Goal: Complete application form

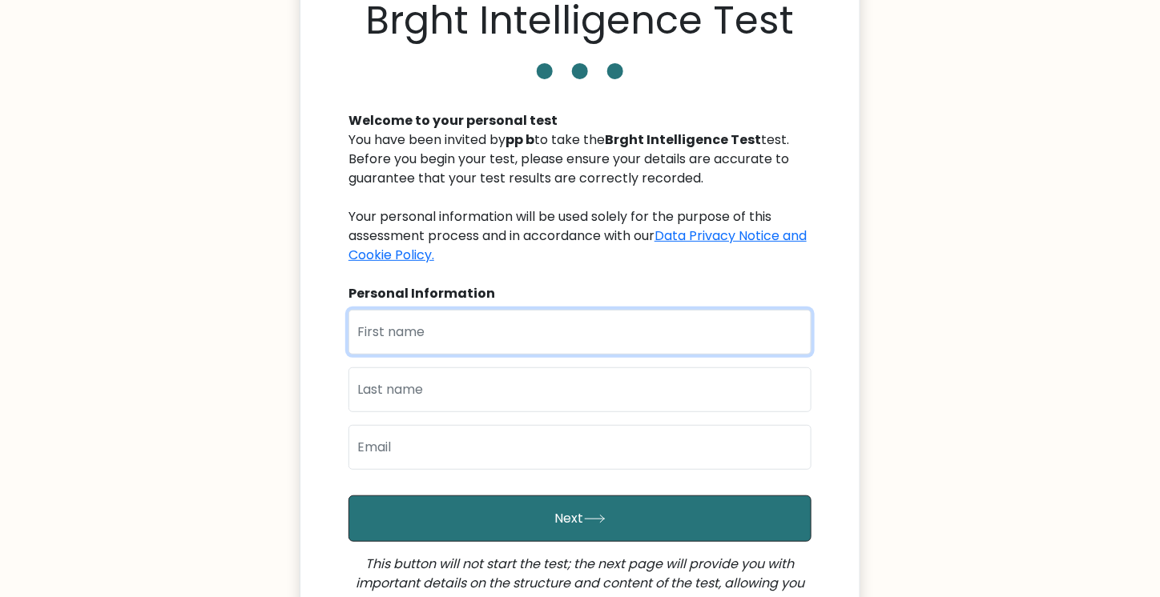
click at [533, 328] on input "text" at bounding box center [579, 332] width 463 height 45
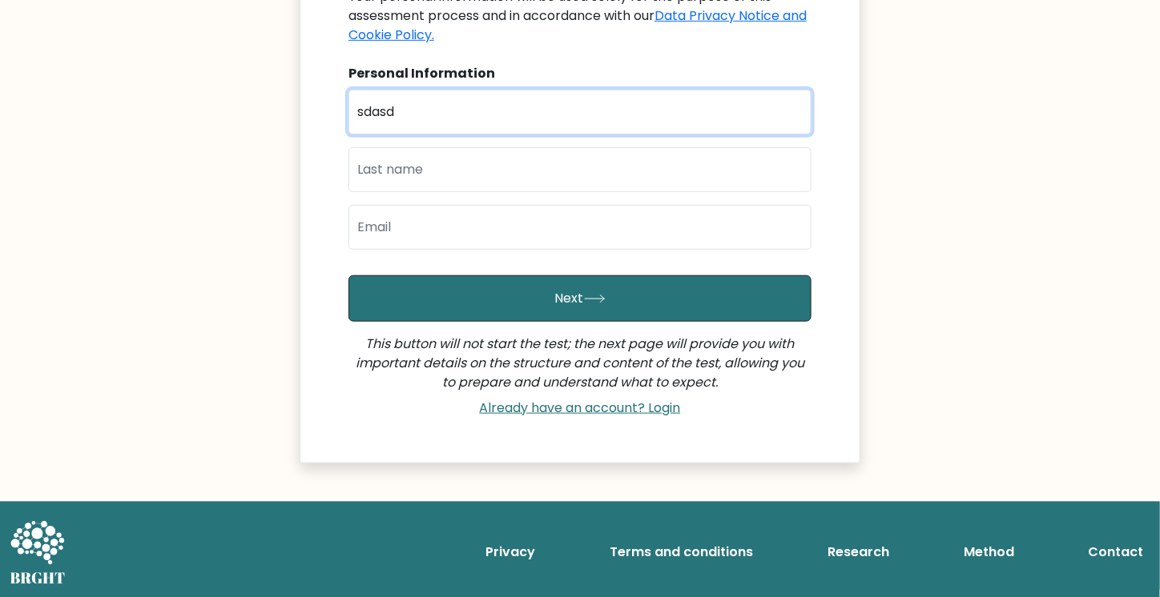
type input "sdasd"
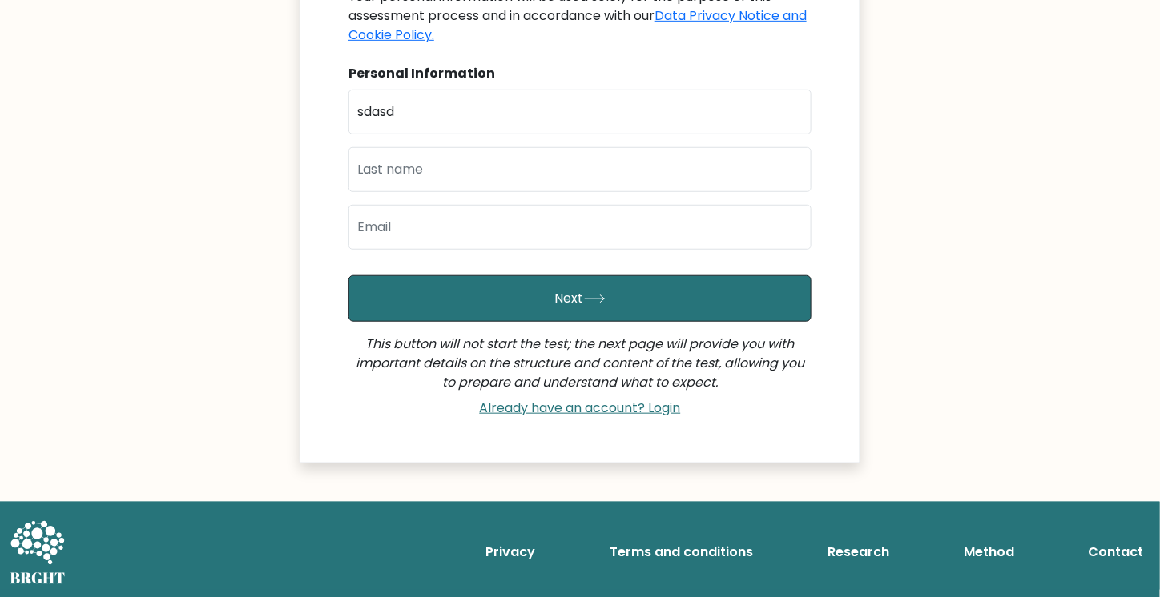
drag, startPoint x: 491, startPoint y: 199, endPoint x: 492, endPoint y: 216, distance: 17.6
click at [491, 214] on div "First Name sdasd Last Name Email" at bounding box center [579, 176] width 463 height 173
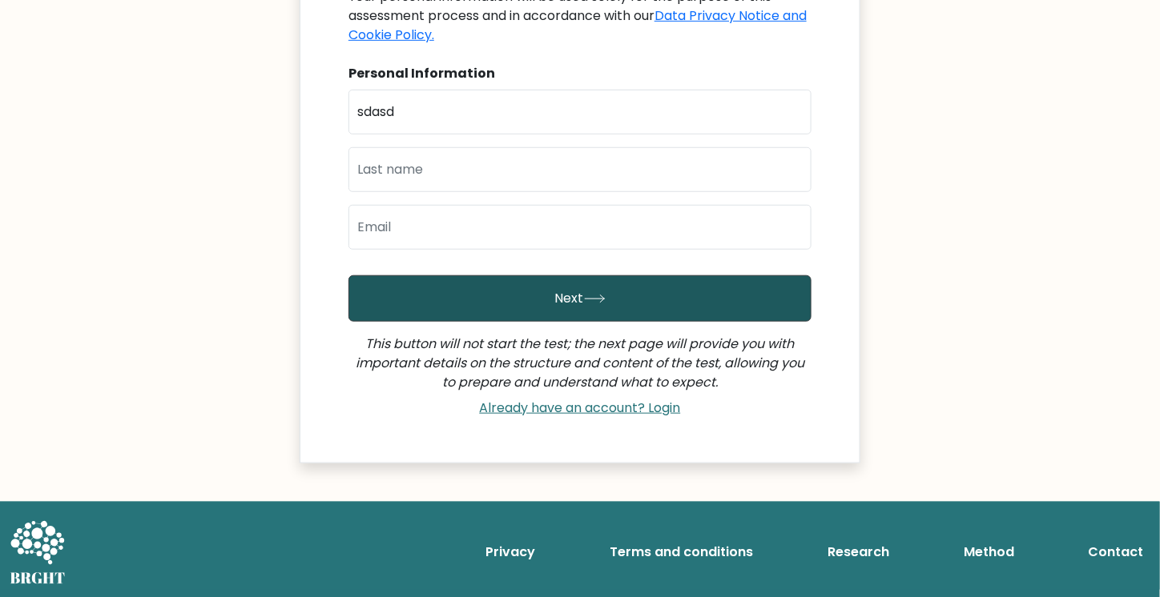
click at [542, 286] on button "Next" at bounding box center [579, 298] width 463 height 46
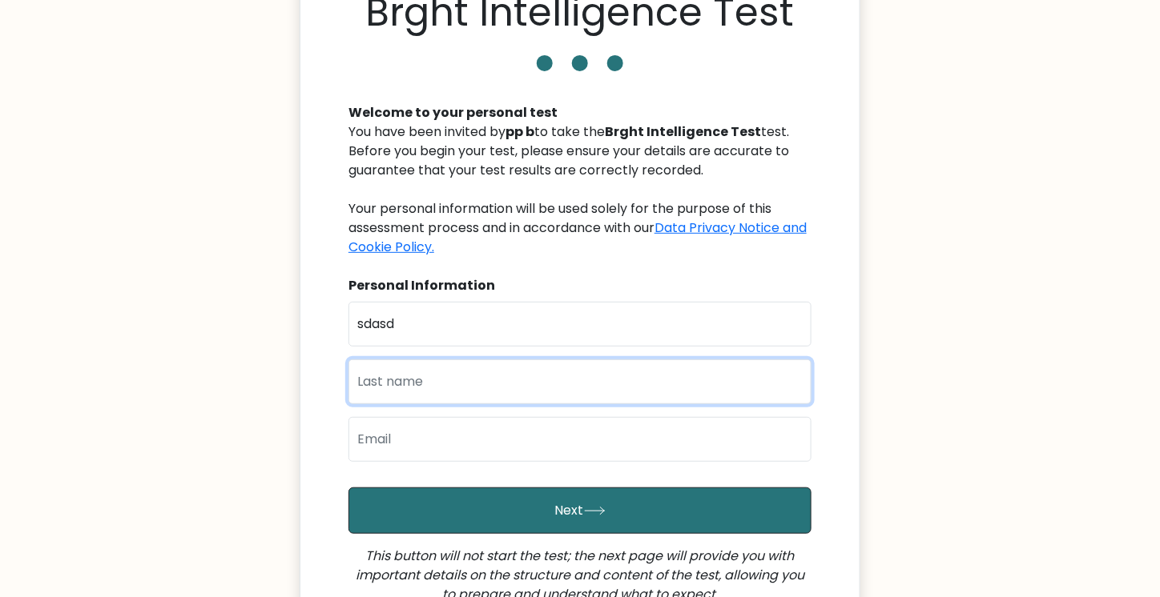
scroll to position [0, 0]
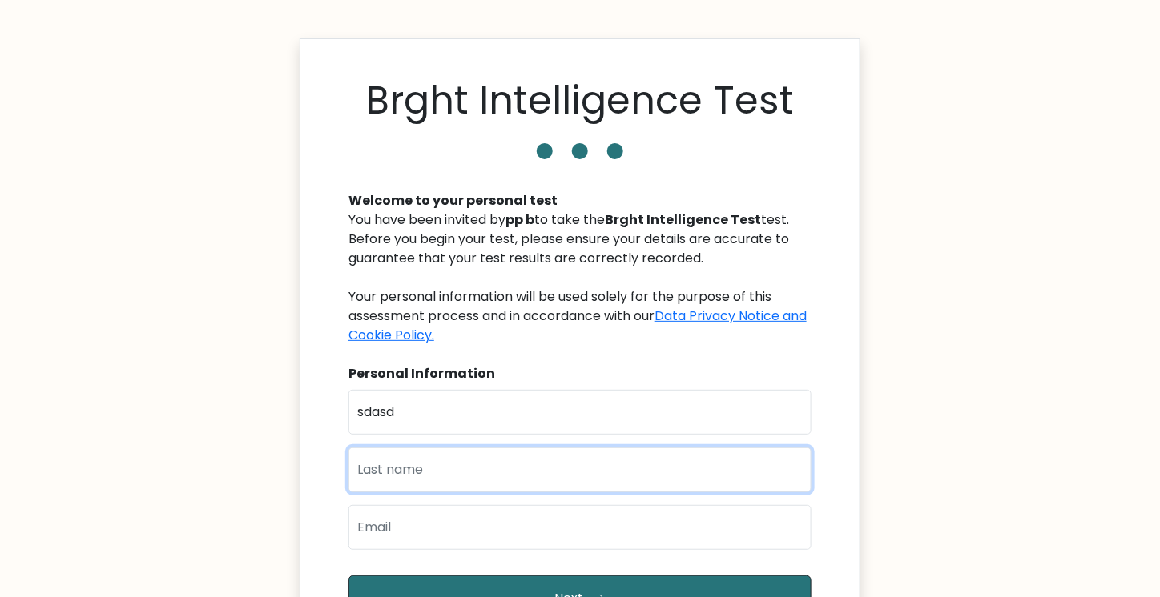
click at [447, 481] on input "text" at bounding box center [579, 470] width 463 height 45
type input "asdad"
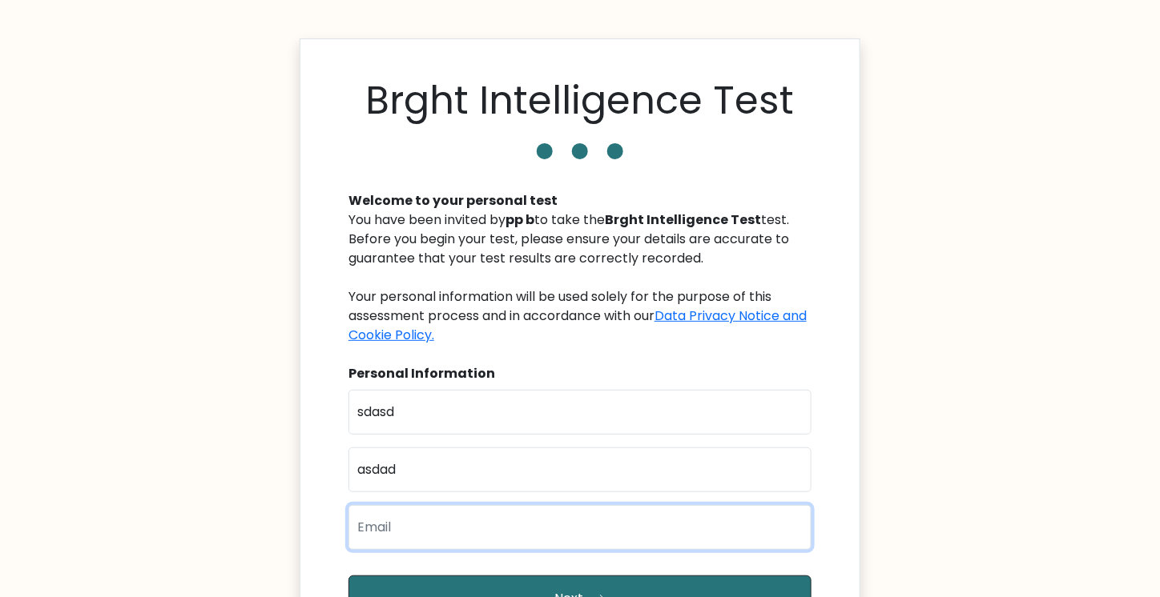
click at [398, 523] on input "email" at bounding box center [579, 527] width 463 height 45
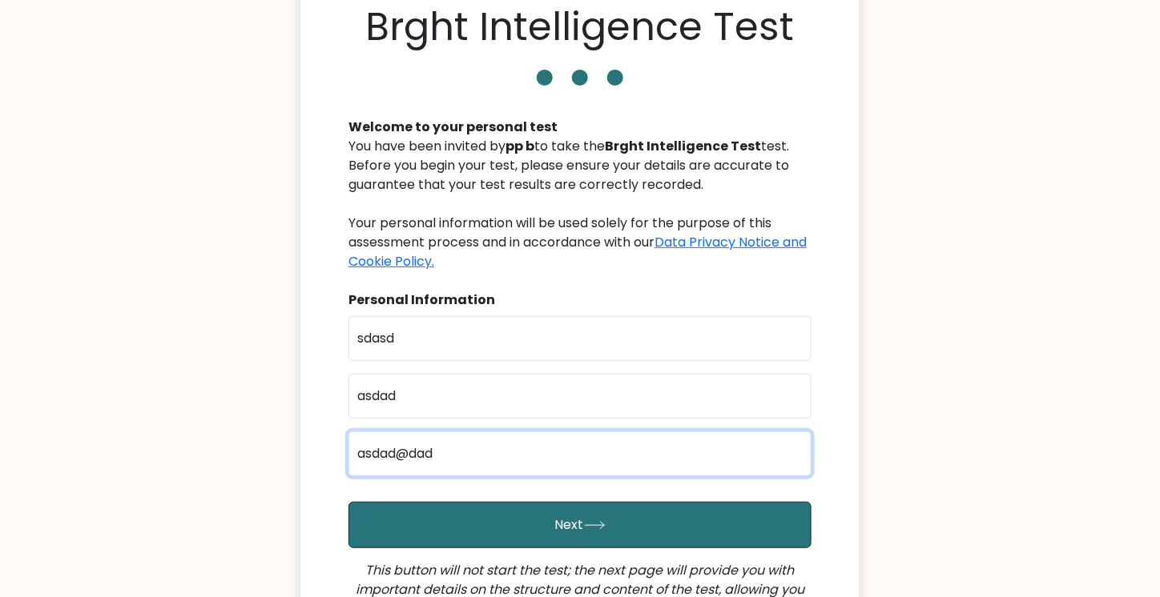
scroll to position [160, 0]
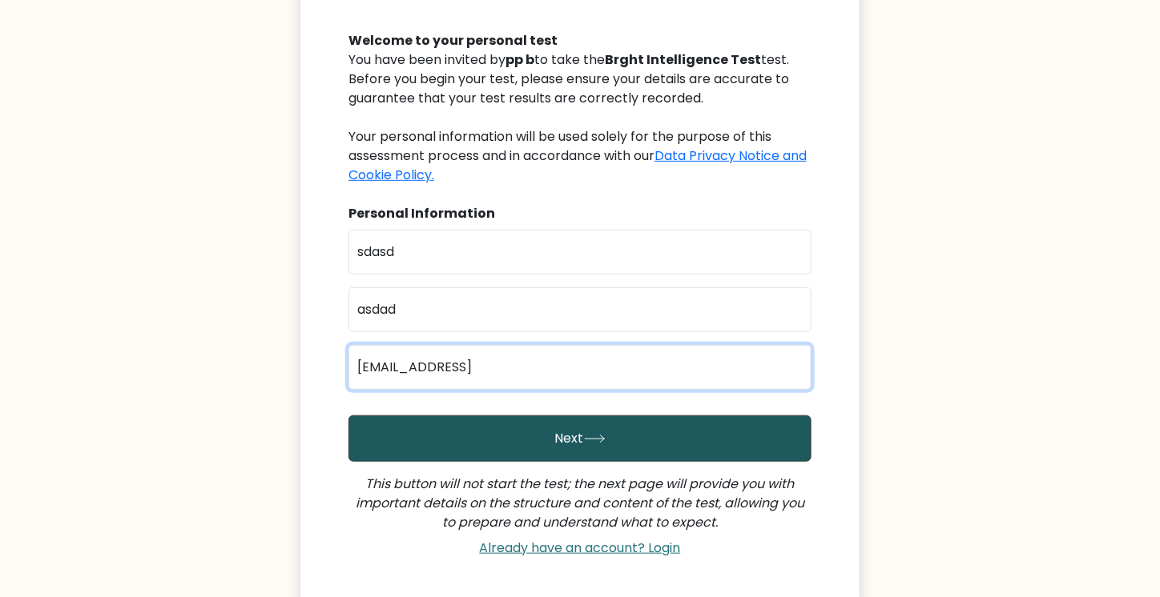
type input "[EMAIL_ADDRESS]"
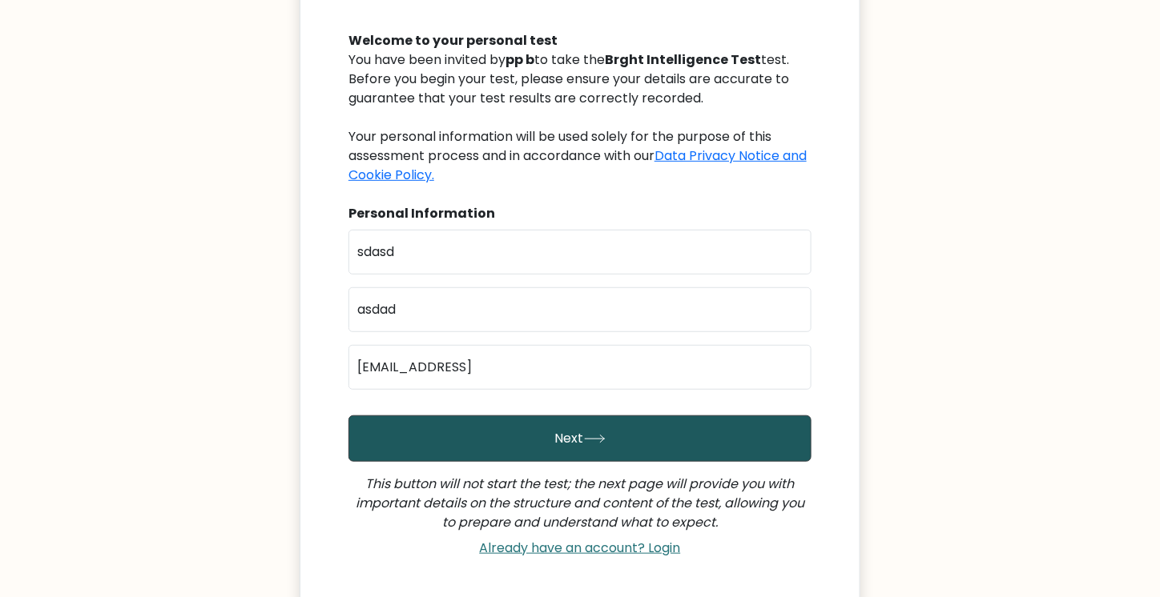
click at [533, 448] on button "Next" at bounding box center [579, 439] width 463 height 46
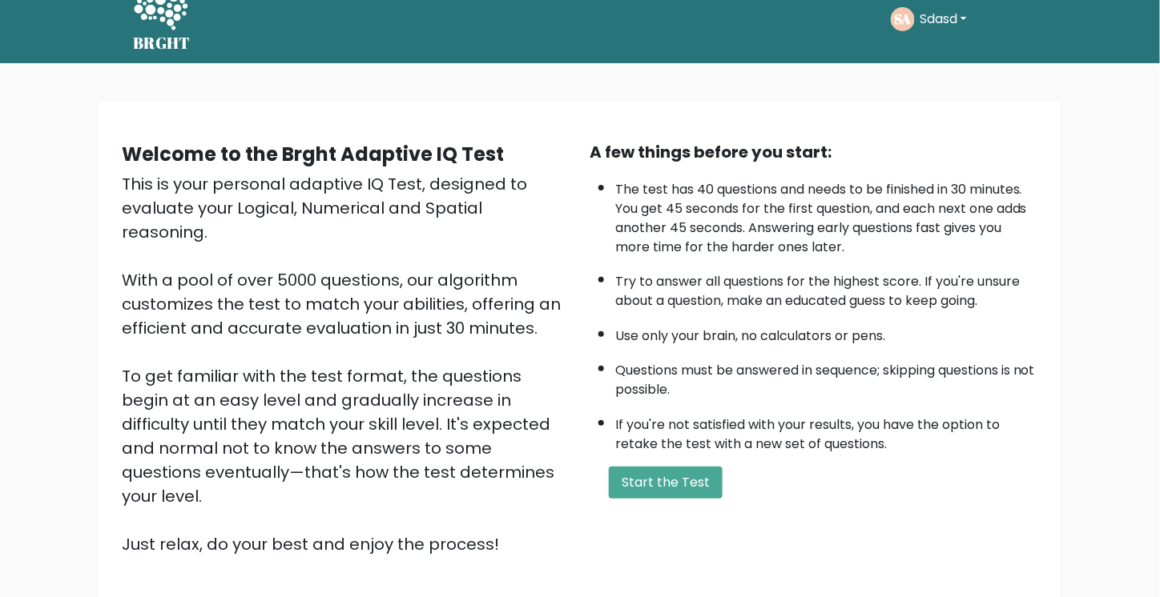
scroll to position [80, 0]
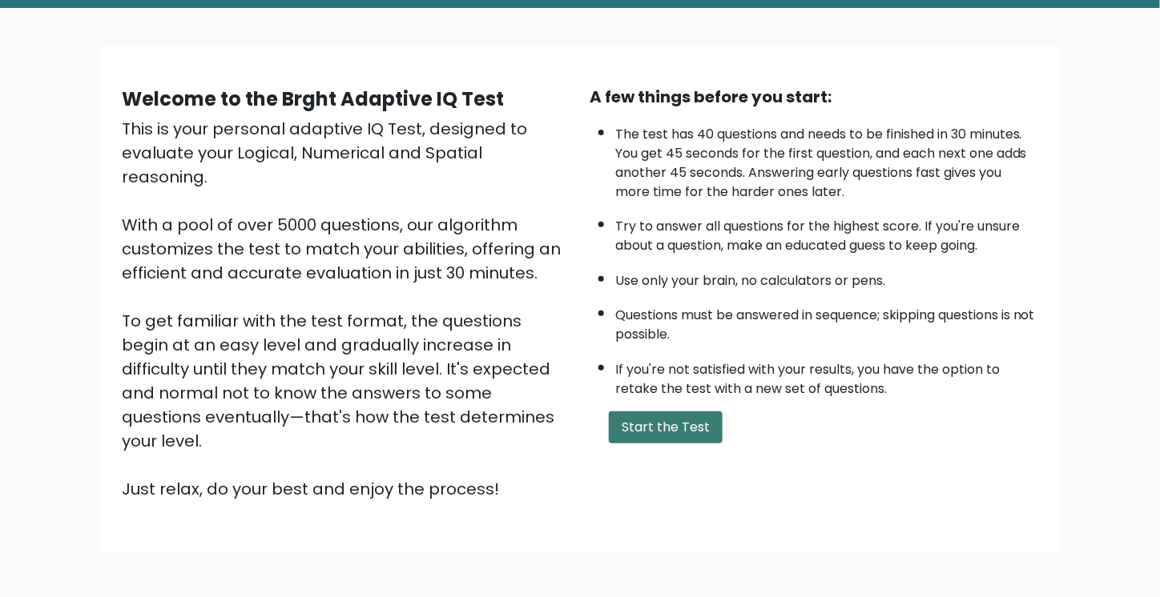
click at [683, 438] on button "Start the Test" at bounding box center [666, 428] width 114 height 32
